Goal: Navigation & Orientation: Go to known website

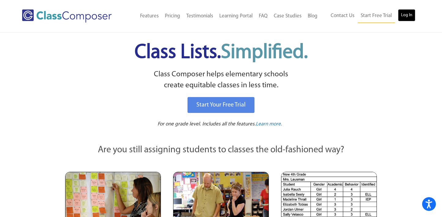
click at [402, 15] on link "Log In" at bounding box center [406, 15] width 17 height 12
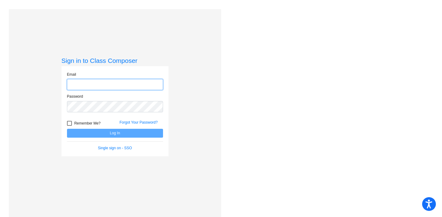
type input "[EMAIL_ADDRESS][DOMAIN_NAME]"
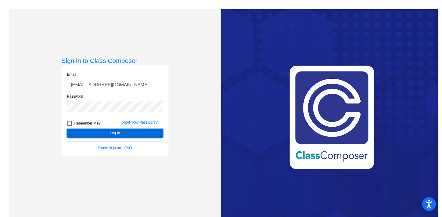
click at [132, 133] on button "Log In" at bounding box center [115, 133] width 96 height 9
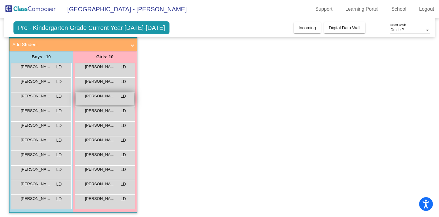
scroll to position [37, 0]
